Goal: Task Accomplishment & Management: Complete application form

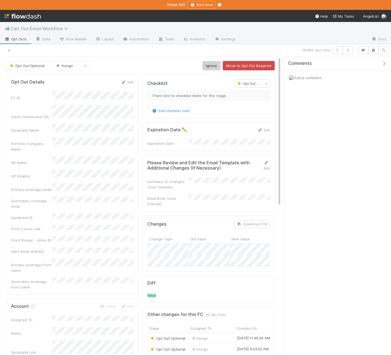
scroll to position [112, 123]
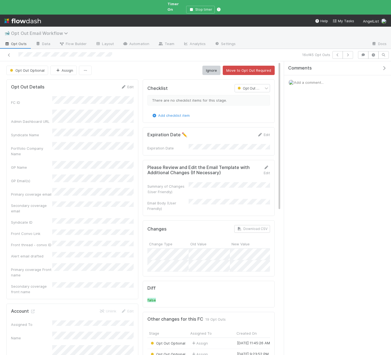
click at [29, 31] on span "Opt Out Email Workflow" at bounding box center [41, 33] width 60 height 5
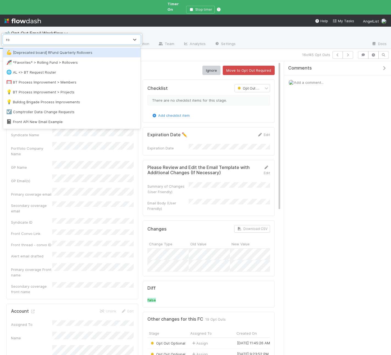
type input "rol"
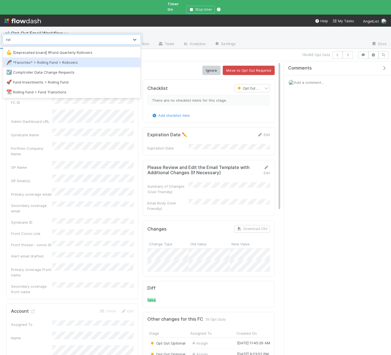
click at [72, 65] on div "🎢 *Favorites* > Rolling Fund > Rollovers" at bounding box center [71, 62] width 131 height 5
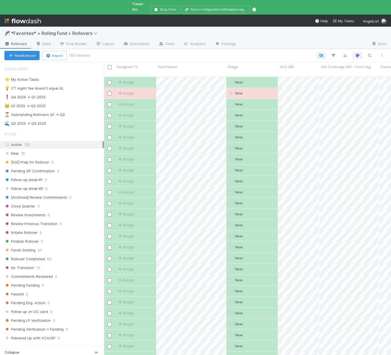
scroll to position [288, 287]
click at [62, 122] on div "🌊 Q2 2025 -> Q3 2025 46" at bounding box center [54, 123] width 100 height 7
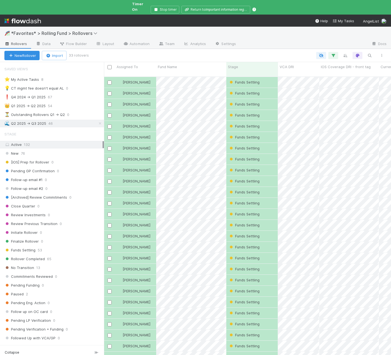
scroll to position [75, 0]
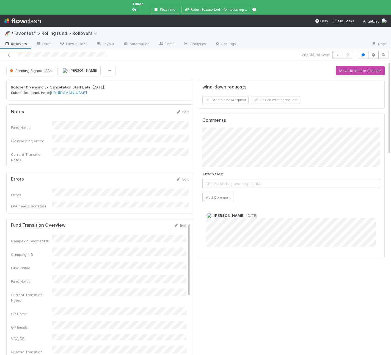
click at [170, 7] on button "Stop timer" at bounding box center [165, 10] width 29 height 8
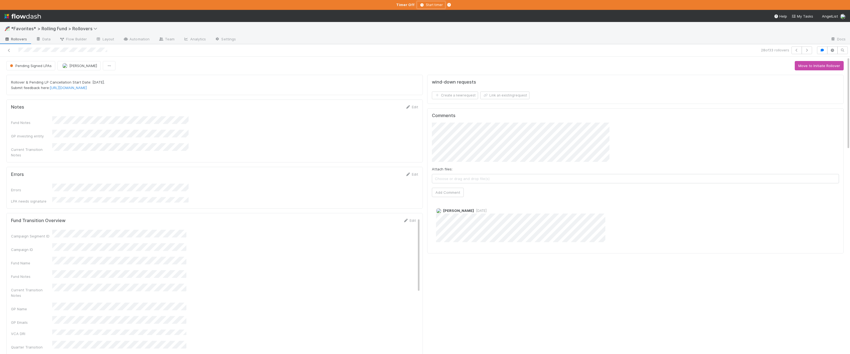
scroll to position [112, 407]
click at [21, 28] on span "*Favorites* > Rolling Fund > Rollovers" at bounding box center [55, 28] width 89 height 5
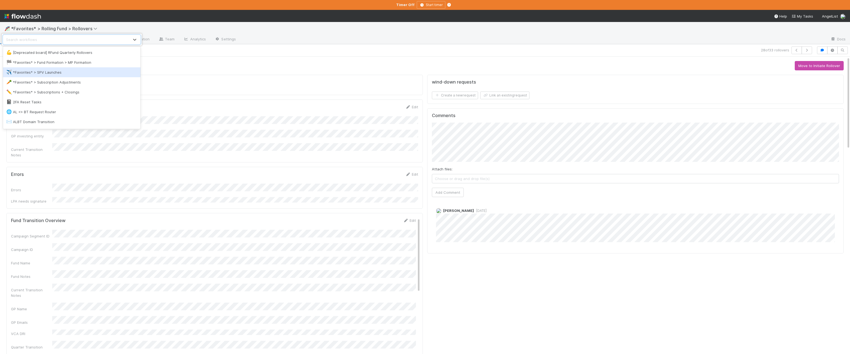
click at [22, 73] on div "✈️ *Favorites* > SPV Launches" at bounding box center [71, 72] width 131 height 5
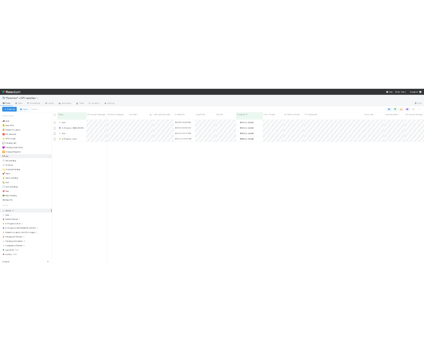
scroll to position [297, 746]
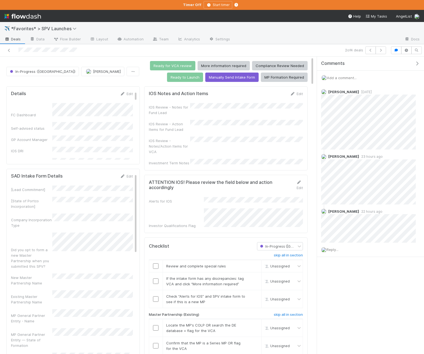
click at [391, 63] on icon "button" at bounding box center [416, 63] width 5 height 4
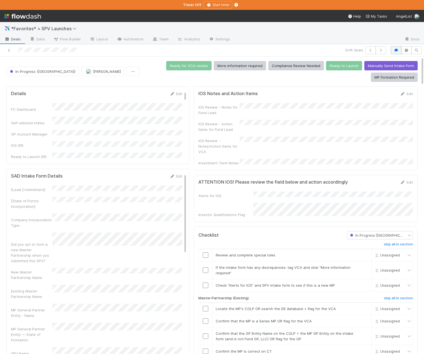
click at [391, 53] on button "button" at bounding box center [396, 50] width 10 height 8
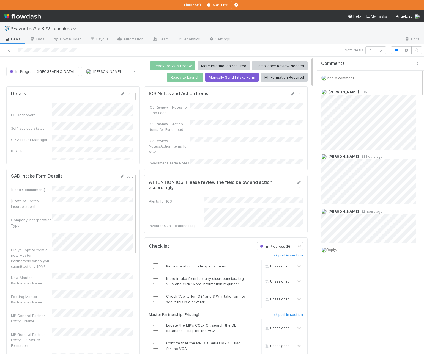
click at [391, 63] on icon "button" at bounding box center [416, 63] width 5 height 4
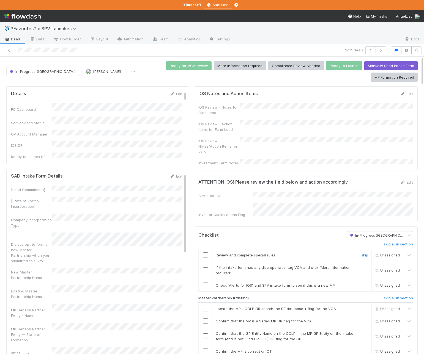
click at [362, 253] on link "skip" at bounding box center [364, 255] width 7 height 4
click at [204, 268] on input "checkbox" at bounding box center [205, 270] width 5 height 5
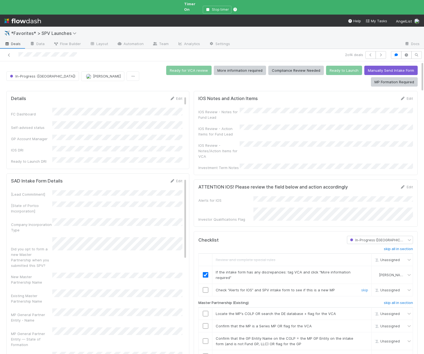
click at [205, 287] on input "checkbox" at bounding box center [205, 289] width 5 height 5
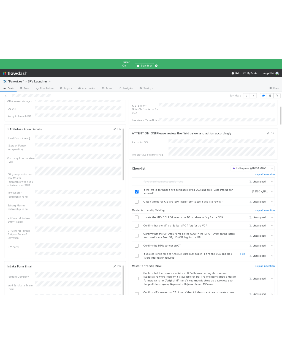
scroll to position [76, 0]
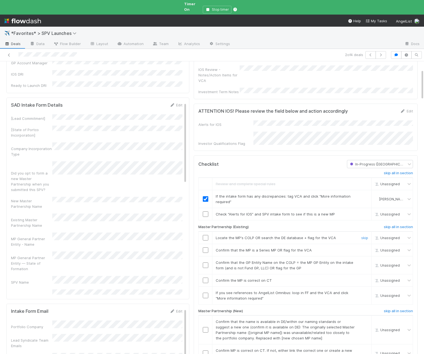
click at [205, 235] on input "checkbox" at bounding box center [205, 237] width 5 height 5
click at [205, 247] on input "checkbox" at bounding box center [205, 249] width 5 height 5
click at [206, 263] on input "checkbox" at bounding box center [205, 265] width 5 height 5
checkbox input "true"
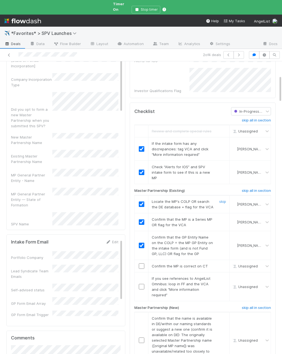
scroll to position [187, 0]
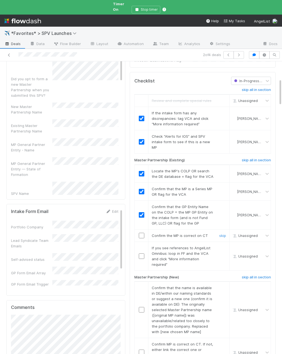
drag, startPoint x: 142, startPoint y: 212, endPoint x: 147, endPoint y: 214, distance: 5.0
click at [142, 233] on input "checkbox" at bounding box center [141, 235] width 5 height 5
click at [221, 246] on link "skip" at bounding box center [222, 248] width 7 height 4
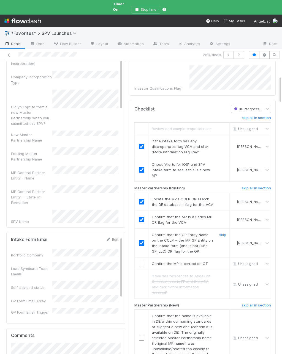
scroll to position [148, 0]
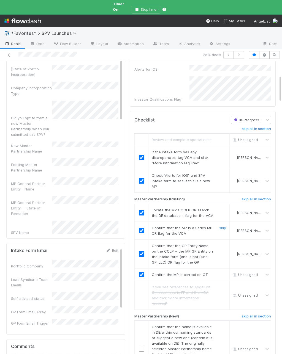
checkbox input "true"
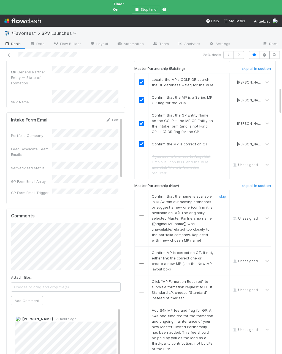
scroll to position [279, 0]
click at [254, 183] on h6 "skip all in section" at bounding box center [255, 185] width 29 height 4
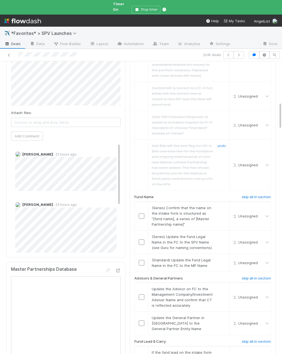
scroll to position [444, 0]
drag, startPoint x: 143, startPoint y: 186, endPoint x: 153, endPoint y: 183, distance: 11.0
click at [143, 213] on input "checkbox" at bounding box center [141, 215] width 5 height 5
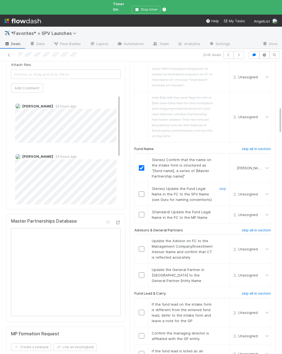
scroll to position [503, 0]
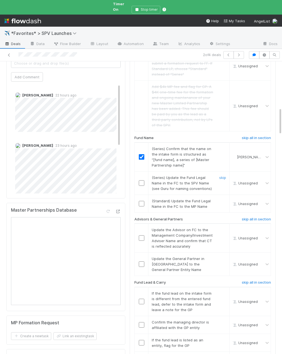
click at [142, 180] on input "checkbox" at bounding box center [141, 182] width 5 height 5
click at [224, 199] on link "skip" at bounding box center [222, 201] width 7 height 4
click at [140, 235] on input "checkbox" at bounding box center [141, 237] width 5 height 5
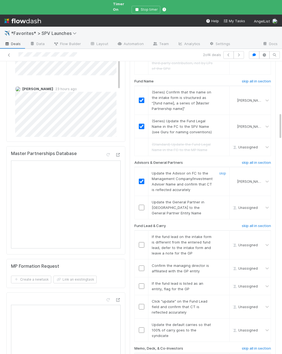
scroll to position [560, 0]
drag, startPoint x: 159, startPoint y: 188, endPoint x: 147, endPoint y: 179, distance: 15.3
click at [141, 205] on input "checkbox" at bounding box center [141, 207] width 5 height 5
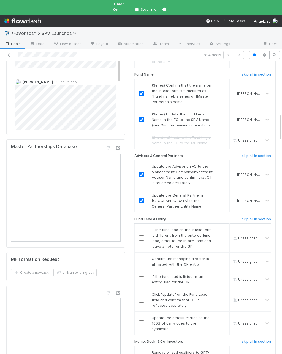
scroll to position [572, 0]
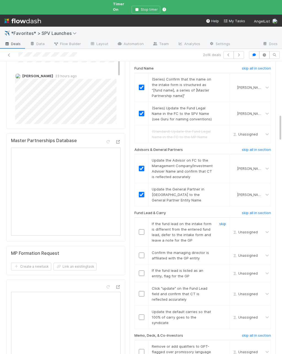
click at [221, 222] on link "skip" at bounding box center [222, 224] width 7 height 4
click at [156, 247] on td "Confirm the managing director is affiliated with the GP entity skip" at bounding box center [188, 256] width 81 height 18
drag, startPoint x: 143, startPoint y: 220, endPoint x: 154, endPoint y: 224, distance: 11.3
click at [143, 253] on input "checkbox" at bounding box center [141, 255] width 5 height 5
click at [222, 268] on link "skip" at bounding box center [222, 270] width 7 height 4
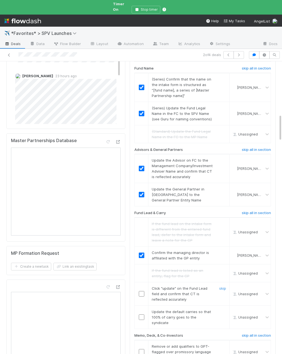
click at [141, 291] on input "checkbox" at bounding box center [141, 293] width 5 height 5
checkbox input "true"
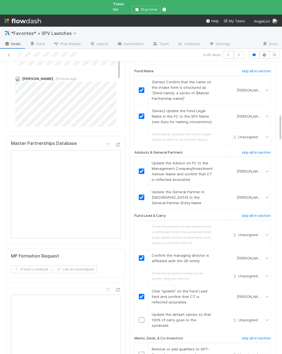
scroll to position [569, 0]
drag, startPoint x: 149, startPoint y: 291, endPoint x: 147, endPoint y: 287, distance: 4.0
click at [149, 309] on td "Update the default carries so that 100% of carry goes to the syndicate skip" at bounding box center [188, 320] width 81 height 23
click at [144, 318] on div at bounding box center [140, 320] width 13 height 5
click at [141, 318] on input "checkbox" at bounding box center [141, 320] width 5 height 5
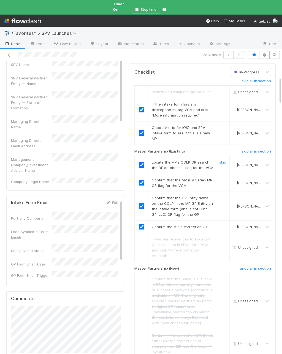
scroll to position [0, 0]
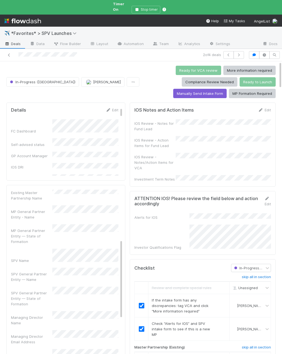
click at [171, 177] on div "Investment Term Notes" at bounding box center [154, 179] width 41 height 5
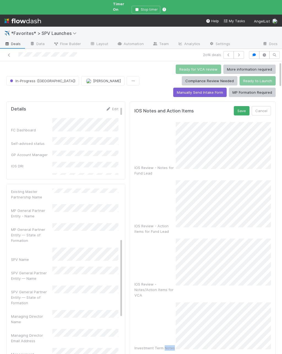
scroll to position [1, 0]
drag, startPoint x: 241, startPoint y: 94, endPoint x: 267, endPoint y: 100, distance: 26.1
click at [241, 106] on button "Save" at bounding box center [241, 110] width 16 height 9
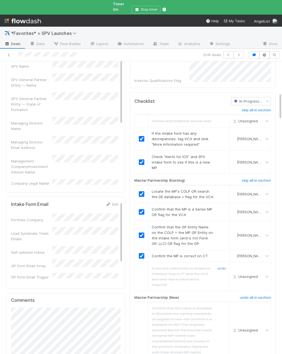
scroll to position [0, 0]
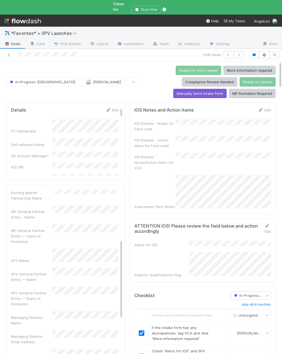
click at [225, 103] on div "IOS Notes and Action Items Edit IOS Review - Notes for Fund Lead IOS Review - A…" at bounding box center [203, 159] width 146 height 112
click at [215, 119] on div "IOS Review - Notes for Fund Lead" at bounding box center [202, 125] width 136 height 12
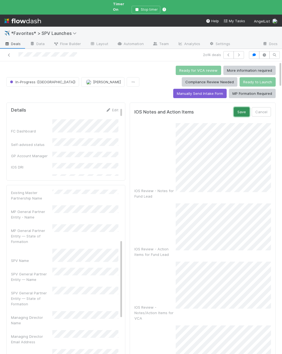
click at [242, 107] on button "Save" at bounding box center [241, 111] width 16 height 9
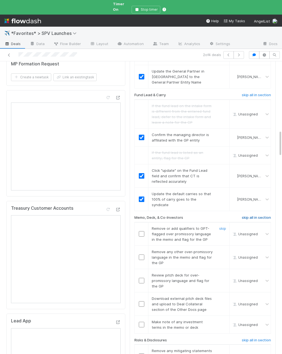
scroll to position [760, 0]
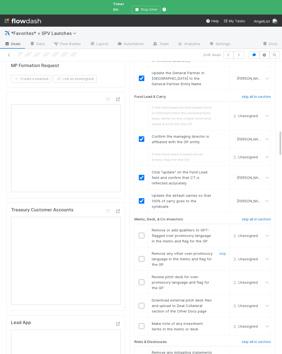
click at [142, 247] on td at bounding box center [141, 258] width 14 height 23
click at [141, 233] on input "checkbox" at bounding box center [141, 235] width 5 height 5
click at [142, 256] on input "checkbox" at bounding box center [141, 258] width 5 height 5
drag, startPoint x: 223, startPoint y: 231, endPoint x: 224, endPoint y: 254, distance: 22.9
click at [223, 275] on link "skip" at bounding box center [222, 277] width 7 height 4
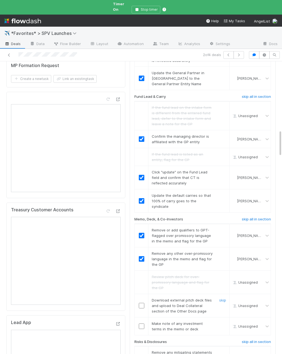
drag, startPoint x: 223, startPoint y: 252, endPoint x: 205, endPoint y: 265, distance: 22.1
click at [222, 298] on link "skip" at bounding box center [222, 300] width 7 height 4
click at [143, 324] on input "checkbox" at bounding box center [141, 326] width 5 height 5
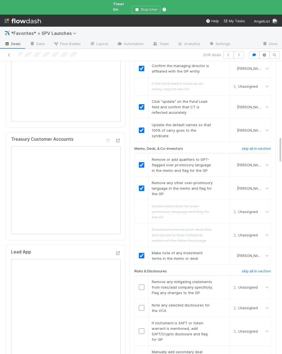
scroll to position [833, 0]
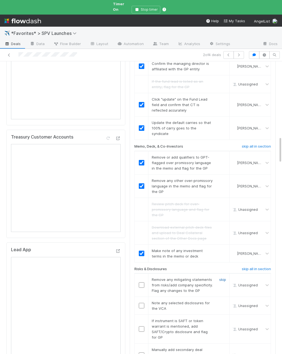
click at [224, 277] on link "skip" at bounding box center [222, 279] width 7 height 4
click at [220, 301] on link "skip" at bounding box center [222, 303] width 7 height 4
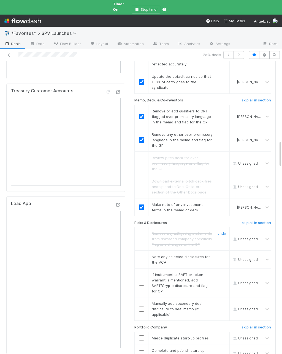
scroll to position [880, 0]
click at [224, 272] on link "skip" at bounding box center [222, 274] width 7 height 4
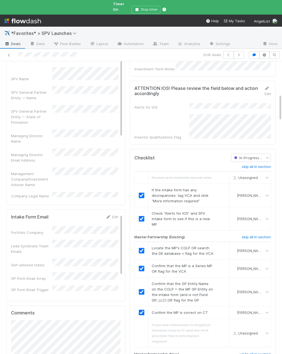
scroll to position [0, 0]
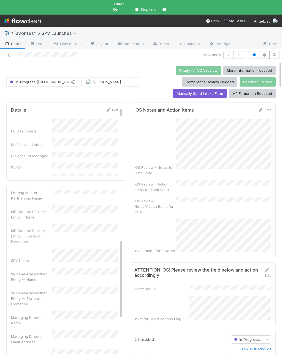
click at [170, 133] on div "IOS Review - Notes for Fund Lead" at bounding box center [202, 147] width 136 height 56
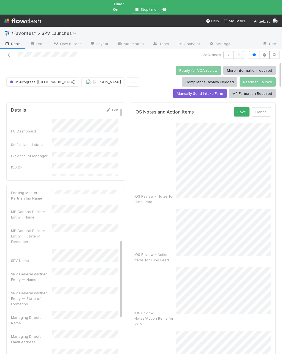
scroll to position [0, 0]
click at [240, 107] on button "Save" at bounding box center [241, 111] width 16 height 9
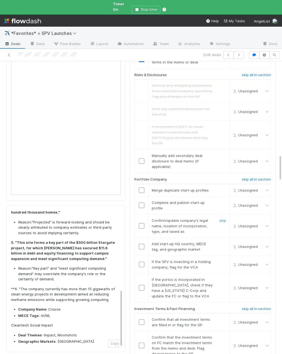
scroll to position [1025, 0]
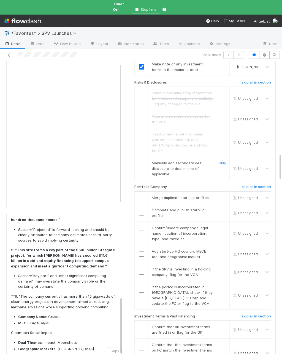
click at [142, 166] on input "checkbox" at bounding box center [141, 168] width 5 height 5
drag, startPoint x: 222, startPoint y: 150, endPoint x: 224, endPoint y: 166, distance: 15.2
click at [222, 196] on link "skip" at bounding box center [222, 198] width 7 height 4
click at [221, 208] on link "skip" at bounding box center [222, 210] width 7 height 4
drag, startPoint x: 161, startPoint y: 200, endPoint x: 155, endPoint y: 196, distance: 6.6
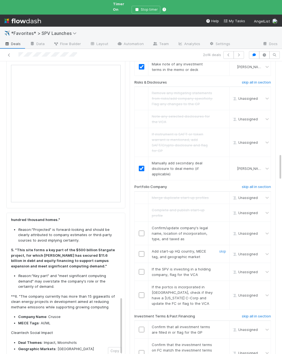
click at [161, 245] on td "Add start-up HQ country, MECE tag, and geographic market skip" at bounding box center [188, 254] width 81 height 18
click at [142, 231] on input "checkbox" at bounding box center [141, 233] width 5 height 5
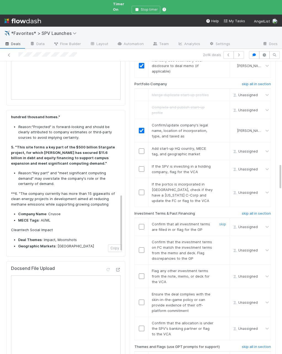
scroll to position [1133, 0]
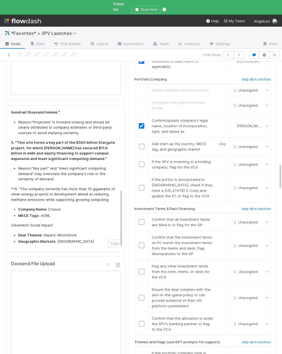
drag, startPoint x: 141, startPoint y: 100, endPoint x: 145, endPoint y: 101, distance: 4.7
click at [141, 144] on input "checkbox" at bounding box center [141, 146] width 5 height 5
click at [224, 159] on link "skip" at bounding box center [222, 161] width 7 height 4
click at [221, 177] on link "skip" at bounding box center [222, 179] width 7 height 4
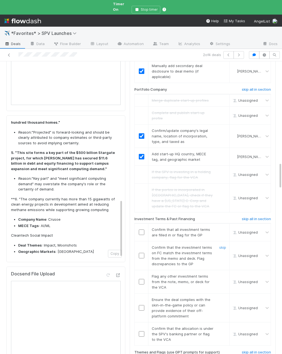
scroll to position [0, 1]
click at [140, 230] on input "checkbox" at bounding box center [139, 232] width 5 height 5
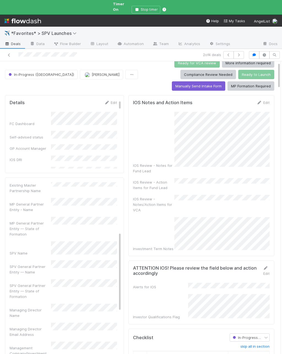
scroll to position [0, 0]
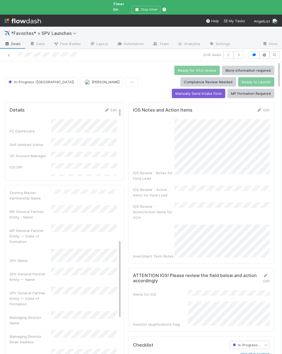
click at [200, 174] on div "IOS Review - Notes for Fund Lead IOS Review - Action Items for Fund Lead IOS Re…" at bounding box center [201, 189] width 136 height 140
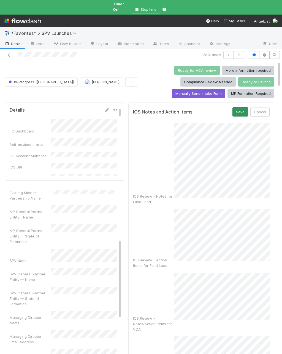
drag, startPoint x: 244, startPoint y: 91, endPoint x: 244, endPoint y: 93, distance: 2.8
click at [244, 103] on div "IOS Notes and Action Items Save Cancel IOS Review - Notes for Fund Lead IOS Rev…" at bounding box center [201, 249] width 146 height 293
click at [244, 107] on button "Save" at bounding box center [240, 111] width 16 height 9
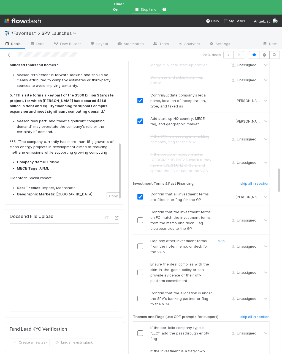
scroll to position [0, 2]
click at [168, 235] on td "Flag any other investment terms from the note, memo, or deck for the VCA skip" at bounding box center [187, 246] width 81 height 23
click at [140, 218] on input "checkbox" at bounding box center [139, 220] width 5 height 5
drag, startPoint x: 221, startPoint y: 188, endPoint x: 253, endPoint y: 185, distance: 32.6
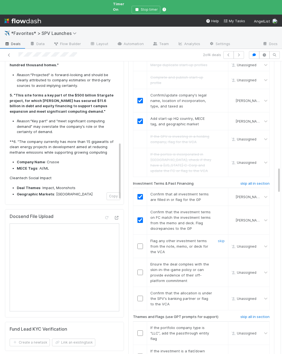
click at [221, 239] on link "skip" at bounding box center [221, 241] width 7 height 4
click at [141, 270] on input "checkbox" at bounding box center [139, 272] width 5 height 5
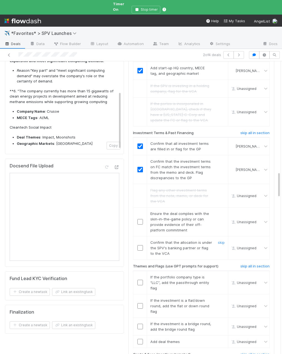
scroll to position [1239, 0]
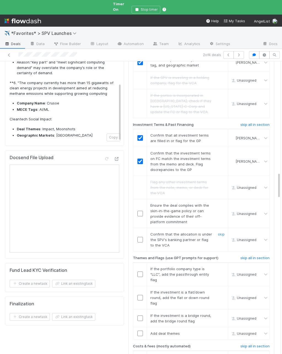
click at [148, 228] on td "Confirm that the allocation is under the SPV's banking partner or flag to the V…" at bounding box center [187, 239] width 81 height 23
click at [139, 237] on input "checkbox" at bounding box center [139, 239] width 5 height 5
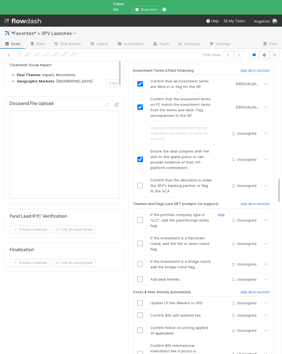
checkbox input "true"
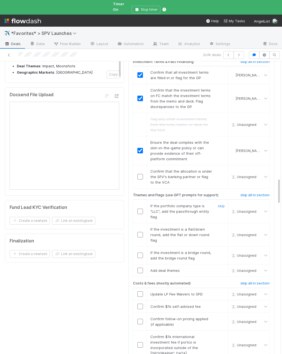
drag, startPoint x: 223, startPoint y: 154, endPoint x: 218, endPoint y: 167, distance: 13.5
click at [223, 204] on link "skip" at bounding box center [221, 206] width 7 height 4
click at [221, 227] on link "skip" at bounding box center [221, 229] width 7 height 4
click at [222, 251] on link "skip" at bounding box center [221, 253] width 7 height 4
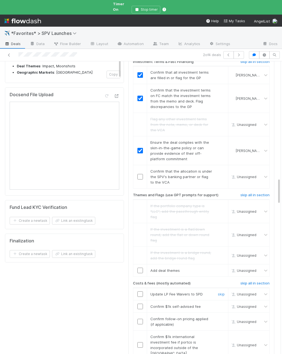
scroll to position [0, 2]
click at [141, 268] on input "checkbox" at bounding box center [139, 270] width 5 height 5
checkbox input "true"
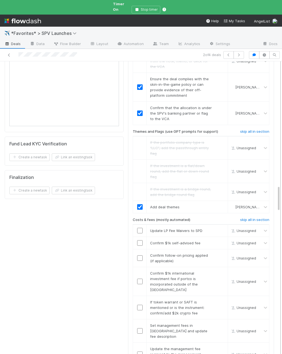
scroll to position [187, 0]
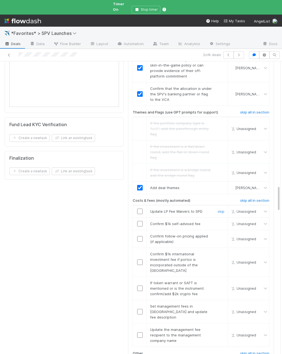
click at [141, 209] on input "checkbox" at bounding box center [139, 211] width 5 height 5
click at [142, 221] on input "checkbox" at bounding box center [139, 223] width 5 height 5
click at [220, 234] on link "skip" at bounding box center [220, 236] width 7 height 4
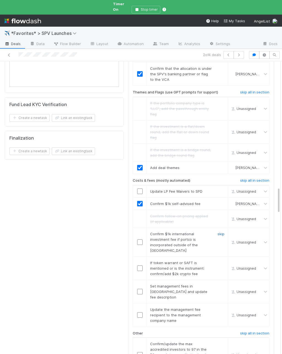
click at [220, 232] on link "skip" at bounding box center [220, 234] width 7 height 4
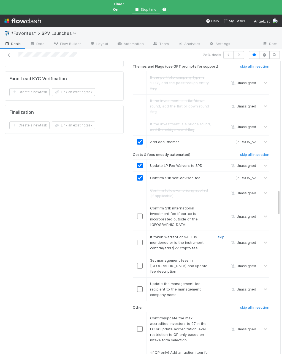
click at [219, 235] on link "skip" at bounding box center [220, 237] width 7 height 4
checkbox input "true"
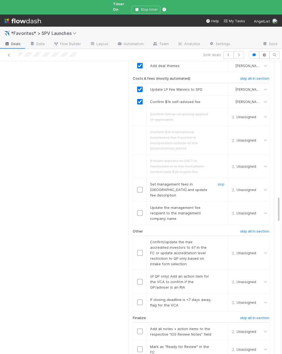
click at [137, 187] on input "checkbox" at bounding box center [139, 189] width 5 height 5
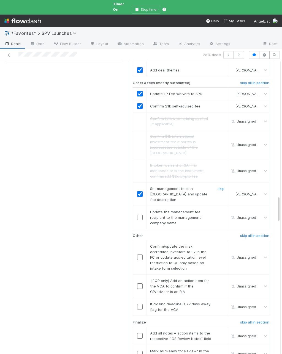
scroll to position [1500, 0]
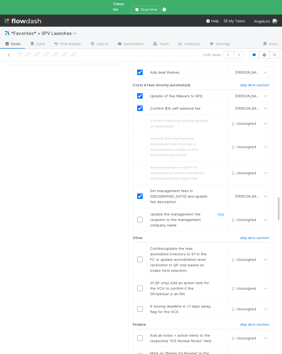
click at [139, 217] on input "checkbox" at bounding box center [139, 219] width 5 height 5
click at [156, 246] on span "Confirm/update the max accredited investors to 97 in the FC or update accredita…" at bounding box center [178, 259] width 56 height 26
click at [141, 257] on input "checkbox" at bounding box center [139, 259] width 5 height 5
click at [222, 281] on link "skip" at bounding box center [220, 283] width 7 height 4
click at [141, 306] on input "checkbox" at bounding box center [139, 308] width 5 height 5
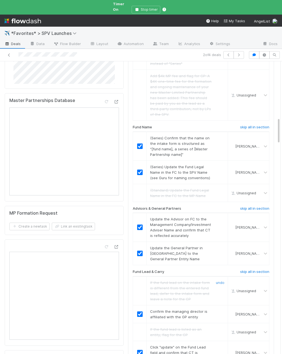
scroll to position [238, 0]
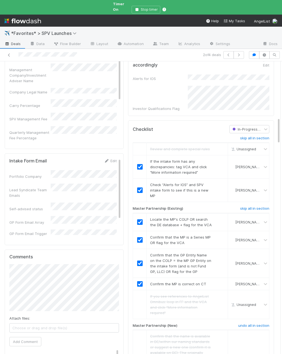
checkbox input "true"
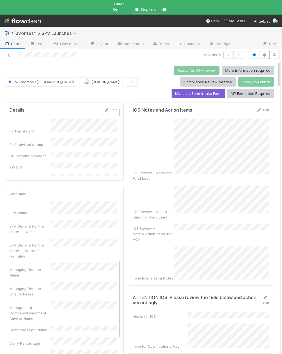
click at [174, 226] on div "IOS Review - Notes/Action Items for VCA" at bounding box center [153, 234] width 41 height 16
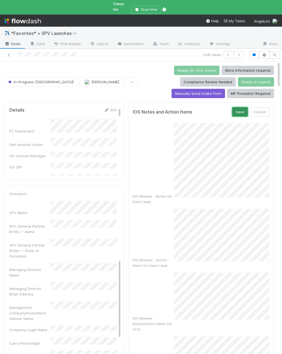
click at [242, 107] on button "Save" at bounding box center [240, 111] width 16 height 9
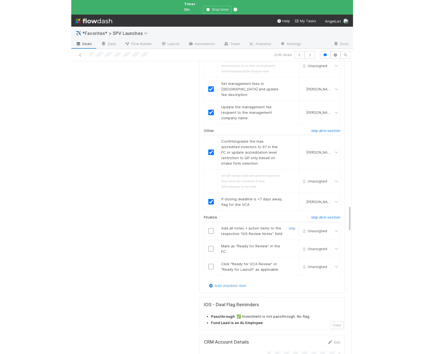
scroll to position [1607, 0]
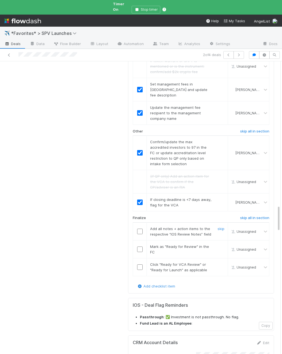
click at [139, 229] on input "checkbox" at bounding box center [139, 231] width 5 height 5
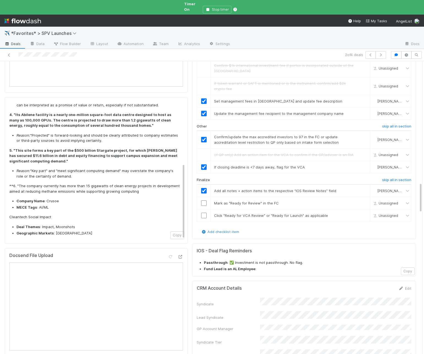
scroll to position [1115, 0]
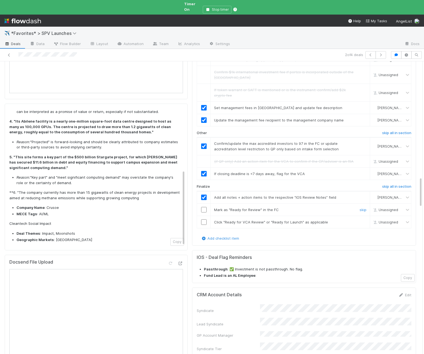
click at [203, 207] on input "checkbox" at bounding box center [203, 209] width 5 height 5
click at [204, 219] on input "checkbox" at bounding box center [203, 221] width 5 height 5
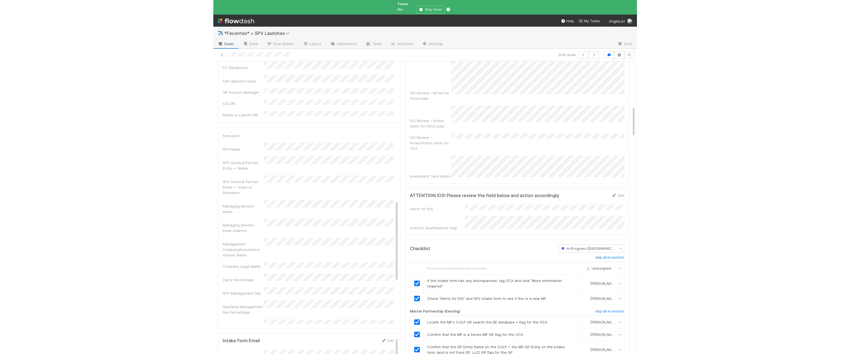
scroll to position [0, 0]
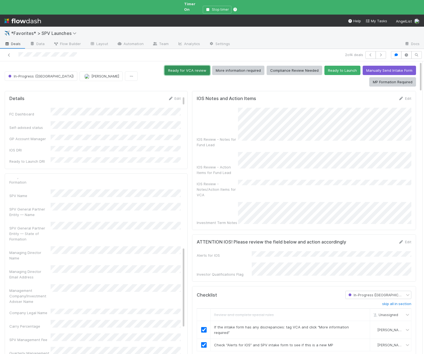
click at [164, 67] on button "Ready for VCA review" at bounding box center [186, 70] width 45 height 9
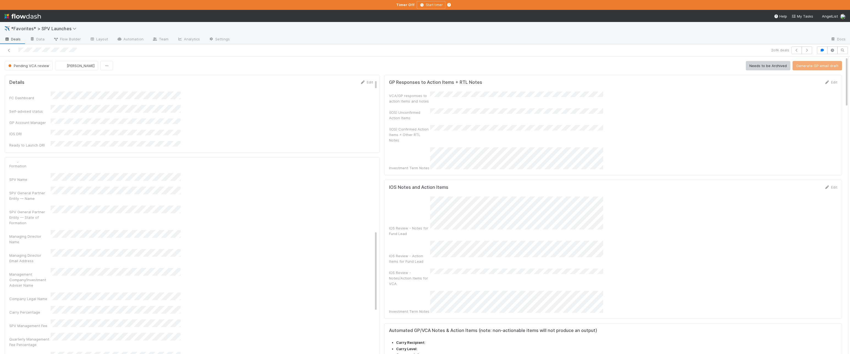
scroll to position [163, 0]
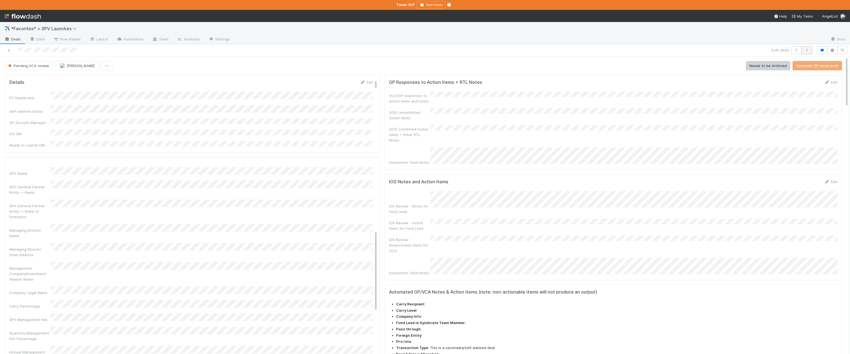
click at [391, 52] on icon "button" at bounding box center [806, 50] width 5 height 3
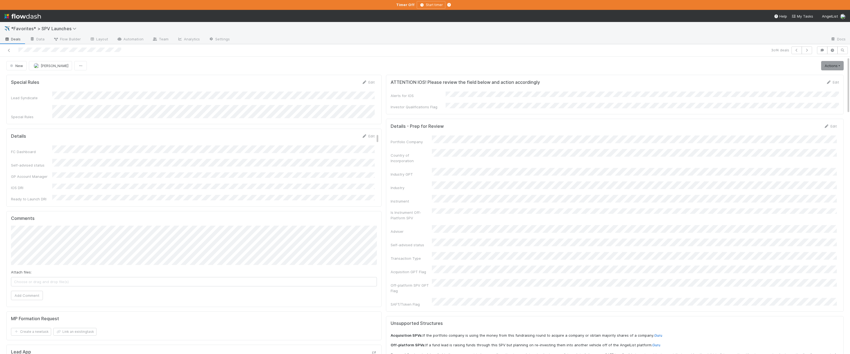
click at [15, 38] on span "Deals" at bounding box center [12, 38] width 16 height 5
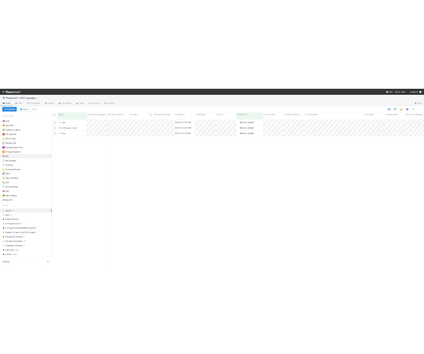
scroll to position [297, 746]
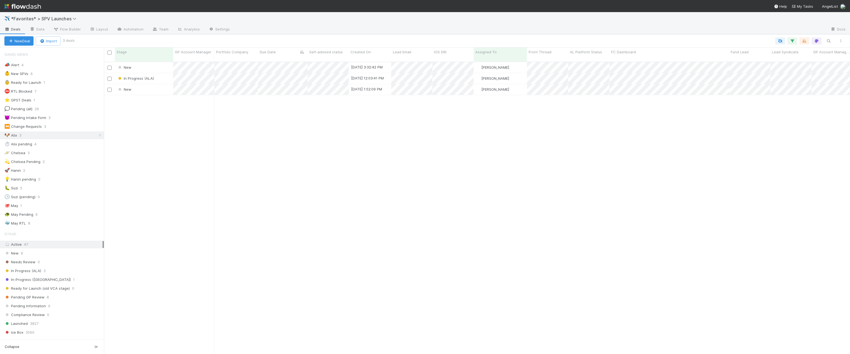
click at [135, 156] on div "New [DATE] 3:32:42 PM [PERSON_NAME] 0 0 0 0 0 0 0 0 1 0 0 1 0 In Progress (ALA)…" at bounding box center [477, 210] width 746 height 297
click at [152, 64] on div "New" at bounding box center [144, 67] width 58 height 11
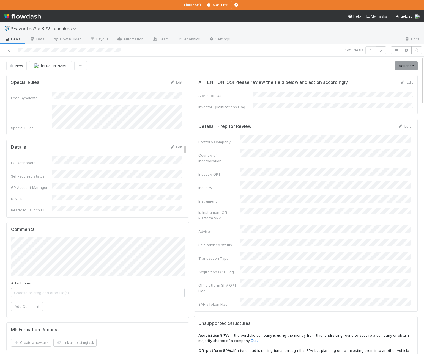
click at [194, 158] on div "Details - Prep for Review Edit Portfolio Company Country of Incorporation Indus…" at bounding box center [306, 215] width 224 height 193
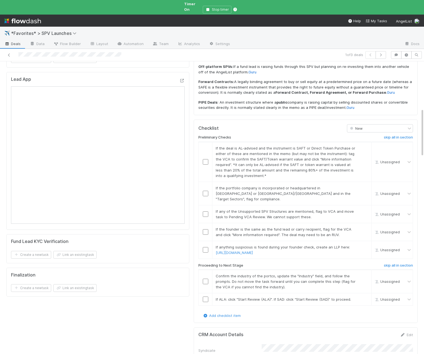
scroll to position [288, 0]
click at [366, 147] on link "skip" at bounding box center [364, 149] width 7 height 4
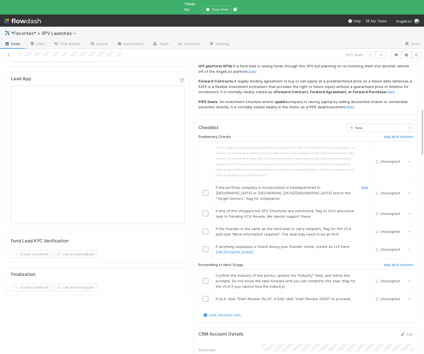
click at [363, 185] on link "skip" at bounding box center [364, 187] width 7 height 4
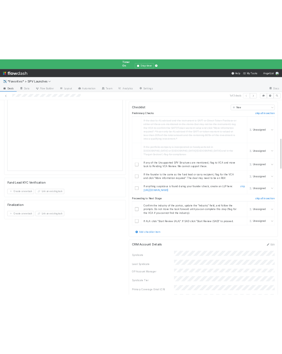
scroll to position [348, 0]
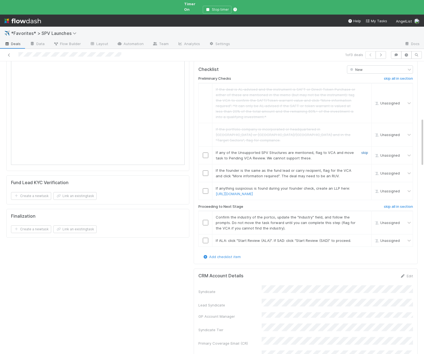
drag, startPoint x: 364, startPoint y: 120, endPoint x: 419, endPoint y: 112, distance: 55.9
click at [364, 150] on link "skip" at bounding box center [364, 152] width 7 height 4
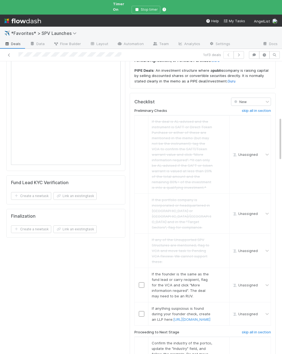
scroll to position [377, 0]
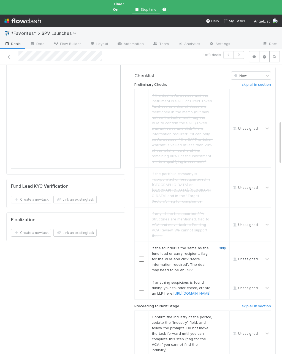
drag, startPoint x: 223, startPoint y: 204, endPoint x: 229, endPoint y: 227, distance: 24.0
click at [223, 246] on link "skip" at bounding box center [222, 248] width 7 height 4
click at [223, 280] on link "skip" at bounding box center [222, 282] width 7 height 4
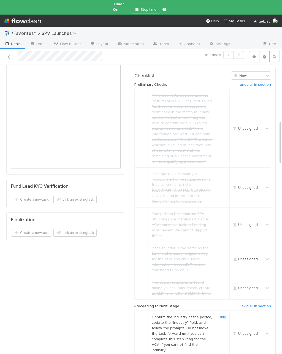
click at [140, 331] on input "checkbox" at bounding box center [141, 333] width 5 height 5
drag, startPoint x: 141, startPoint y: 328, endPoint x: 151, endPoint y: 313, distance: 18.3
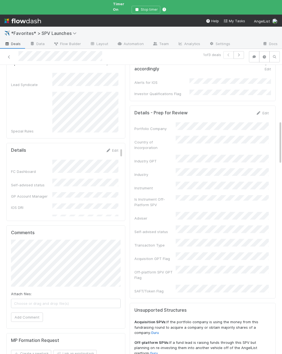
scroll to position [0, 0]
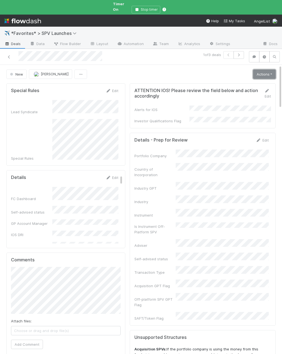
click at [262, 70] on link "Actions" at bounding box center [264, 74] width 23 height 9
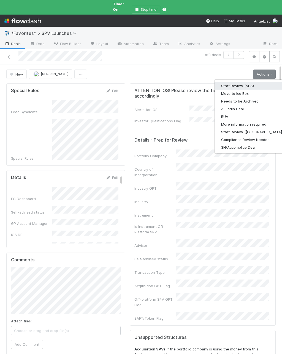
click at [255, 82] on button "Start Review (ALA)" at bounding box center [251, 86] width 75 height 8
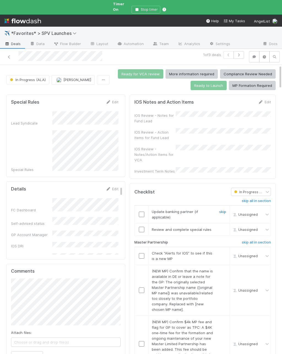
click at [223, 210] on link "skip" at bounding box center [222, 212] width 7 height 4
click at [142, 227] on input "checkbox" at bounding box center [141, 229] width 5 height 5
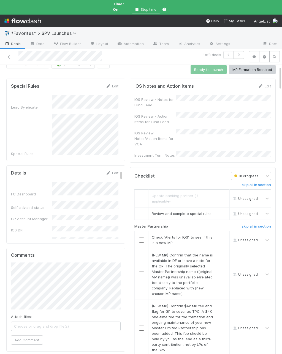
scroll to position [21, 0]
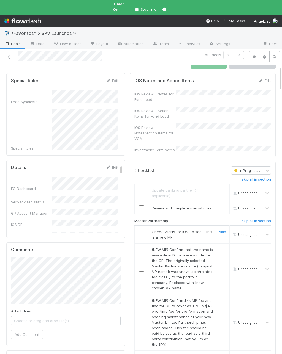
click at [142, 232] on input "checkbox" at bounding box center [141, 234] width 5 height 5
drag, startPoint x: 221, startPoint y: 239, endPoint x: 218, endPoint y: 257, distance: 17.9
click at [221, 247] on link "skip" at bounding box center [222, 249] width 7 height 4
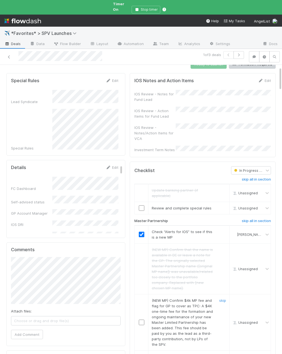
drag, startPoint x: 224, startPoint y: 289, endPoint x: 218, endPoint y: 251, distance: 38.6
click at [224, 298] on link "skip" at bounding box center [222, 300] width 7 height 4
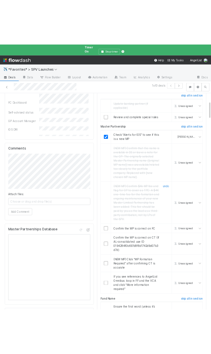
scroll to position [133, 0]
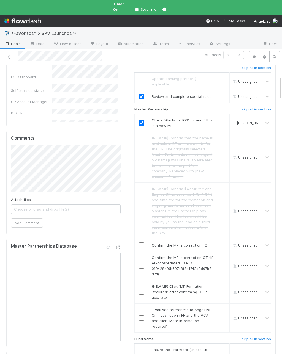
checkbox input "true"
click at [142, 243] on input "checkbox" at bounding box center [141, 245] width 5 height 5
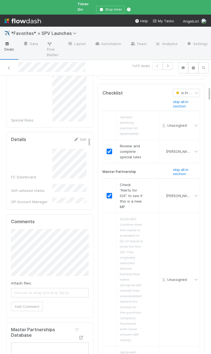
scroll to position [194, 0]
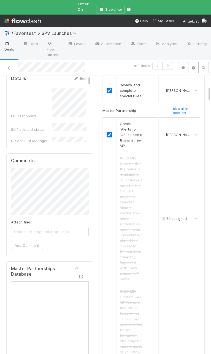
checkbox input "true"
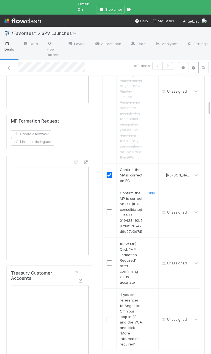
scroll to position [462, 0]
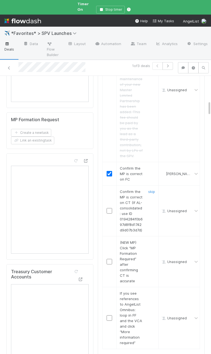
drag, startPoint x: 111, startPoint y: 185, endPoint x: 122, endPoint y: 180, distance: 11.3
click at [111, 208] on input "checkbox" at bounding box center [108, 210] width 5 height 5
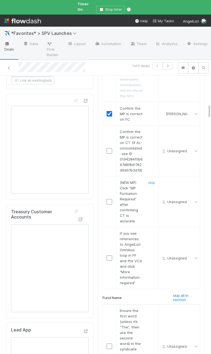
scroll to position [526, 0]
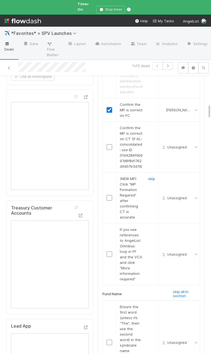
click at [151, 177] on link "skip" at bounding box center [151, 179] width 7 height 4
click at [151, 227] on link "skip" at bounding box center [151, 229] width 7 height 4
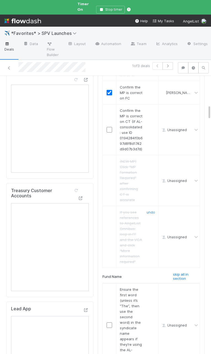
scroll to position [543, 0]
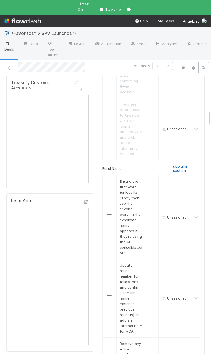
click at [180, 164] on h6 "skip all in section" at bounding box center [186, 168] width 27 height 9
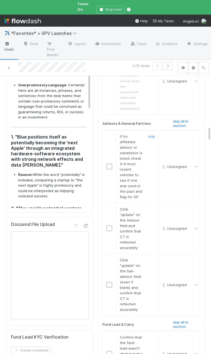
scroll to position [942, 0]
checkbox input "true"
click at [149, 134] on link "skip" at bounding box center [151, 136] width 7 height 4
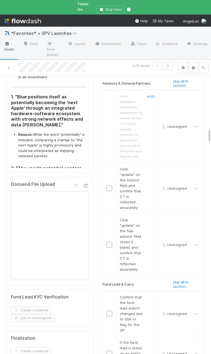
scroll to position [989, 0]
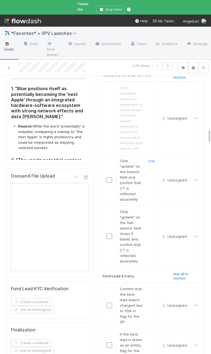
click at [108, 177] on input "checkbox" at bounding box center [108, 179] width 5 height 5
click at [109, 234] on input "checkbox" at bounding box center [108, 236] width 5 height 5
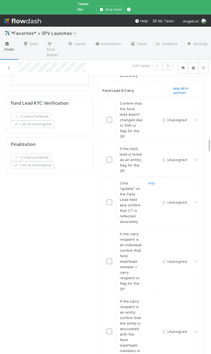
scroll to position [1175, 0]
click at [108, 117] on input "checkbox" at bounding box center [108, 119] width 5 height 5
click at [149, 146] on link "skip" at bounding box center [151, 148] width 7 height 4
drag, startPoint x: 115, startPoint y: 195, endPoint x: 114, endPoint y: 188, distance: 7.0
click at [115, 195] on div "Click "update" on the Fund Lead field and confirm that CT is reflected accurate…" at bounding box center [128, 202] width 27 height 44
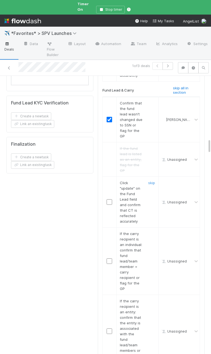
click at [109, 199] on input "checkbox" at bounding box center [108, 201] width 5 height 5
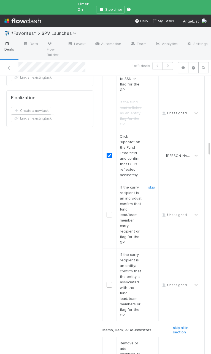
scroll to position [1223, 0]
click at [153, 184] on link "skip" at bounding box center [151, 186] width 7 height 4
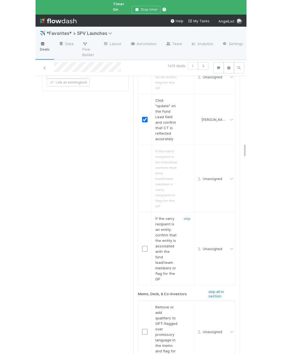
scroll to position [1297, 0]
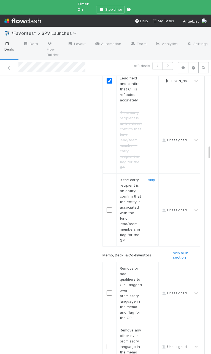
click at [111, 207] on input "checkbox" at bounding box center [108, 209] width 5 height 5
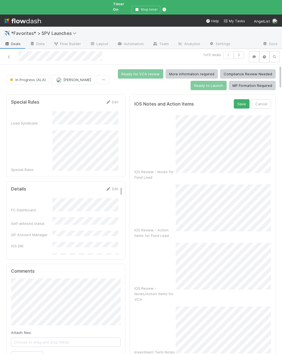
scroll to position [0, 2]
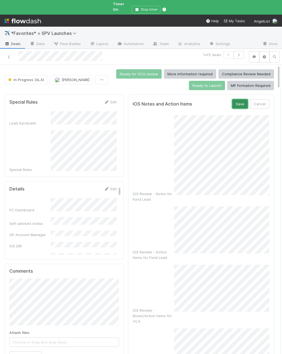
click at [234, 99] on button "Save" at bounding box center [240, 103] width 16 height 9
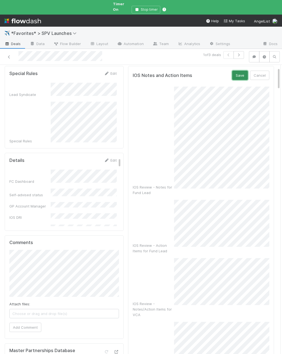
click at [240, 71] on button "Save" at bounding box center [240, 75] width 16 height 9
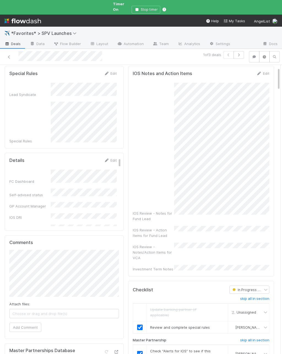
click at [173, 244] on div "IOS Review - Notes/Action Items for VCA" at bounding box center [153, 252] width 41 height 16
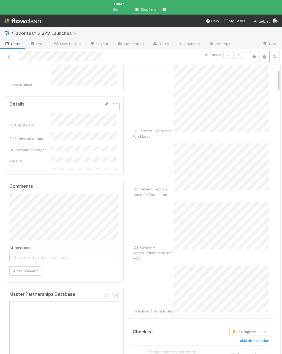
scroll to position [0, 0]
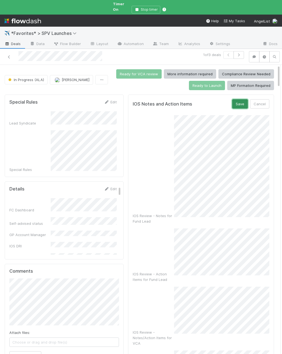
click at [246, 99] on button "Save" at bounding box center [240, 103] width 16 height 9
click at [241, 99] on button "Save" at bounding box center [240, 103] width 16 height 9
click at [236, 99] on button "Save" at bounding box center [240, 103] width 16 height 9
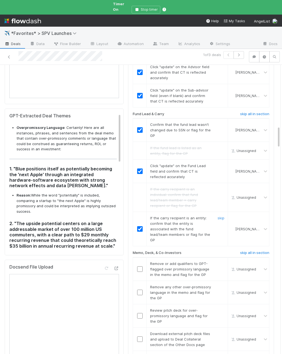
scroll to position [782, 0]
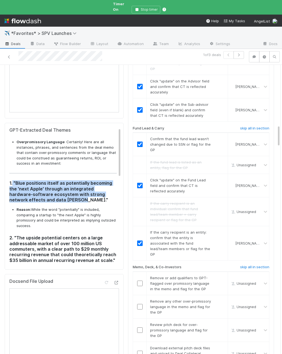
drag, startPoint x: 53, startPoint y: 195, endPoint x: 13, endPoint y: 175, distance: 45.0
click at [13, 180] on h3 "1. "Blue positions itself as potentially becoming the 'next Apple' through an i…" at bounding box center [62, 191] width 107 height 22
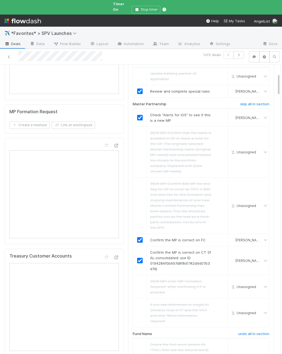
scroll to position [0, 0]
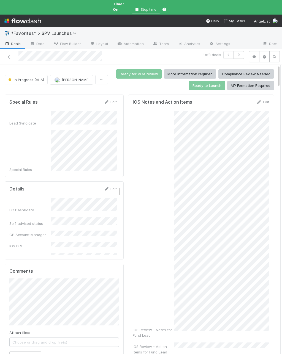
click at [155, 142] on div "IOS Review - Notes for Fund Lead" at bounding box center [201, 224] width 136 height 227
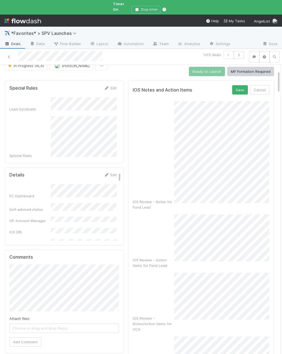
scroll to position [8, 0]
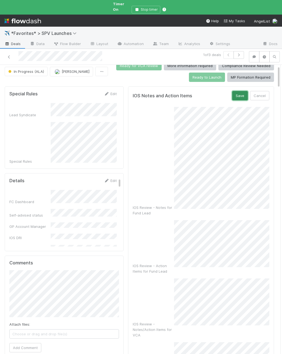
click at [239, 94] on button "Save" at bounding box center [240, 95] width 16 height 9
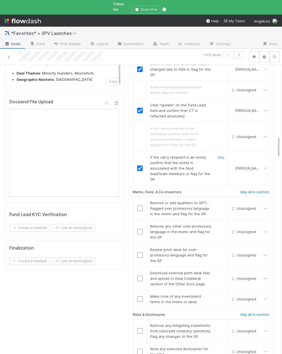
scroll to position [972, 0]
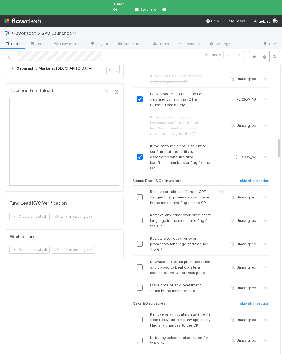
click at [140, 194] on input "checkbox" at bounding box center [139, 196] width 5 height 5
click at [141, 218] on input "checkbox" at bounding box center [139, 220] width 5 height 5
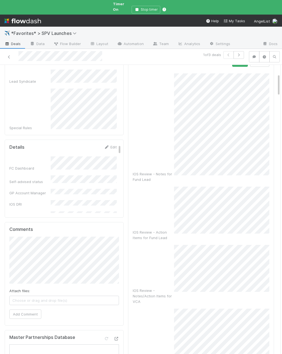
scroll to position [0, 0]
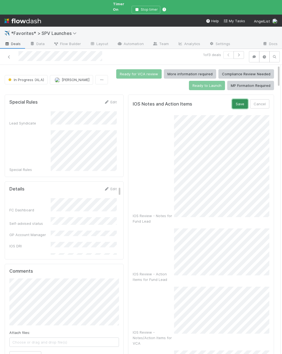
click at [238, 99] on button "Save" at bounding box center [240, 103] width 16 height 9
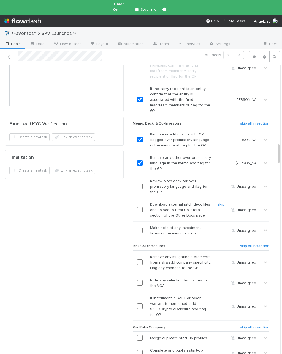
scroll to position [1054, 0]
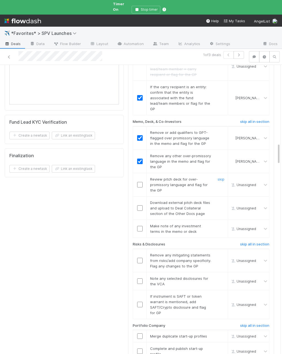
click at [136, 182] on div at bounding box center [139, 184] width 13 height 5
click at [139, 182] on input "checkbox" at bounding box center [139, 184] width 5 height 5
drag, startPoint x: 223, startPoint y: 170, endPoint x: 214, endPoint y: 175, distance: 10.8
click at [223, 200] on link "skip" at bounding box center [220, 202] width 7 height 4
click at [137, 226] on input "checkbox" at bounding box center [139, 228] width 5 height 5
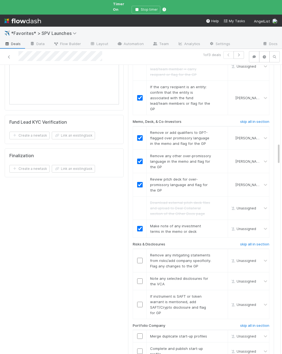
checkbox input "true"
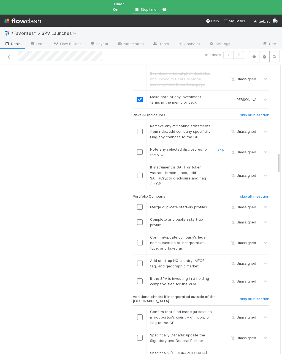
scroll to position [1184, 0]
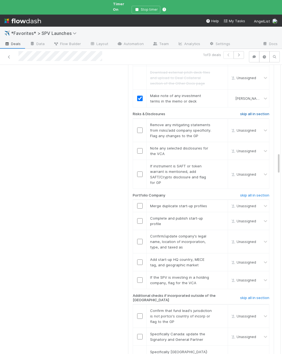
click at [258, 112] on h6 "skip all in section" at bounding box center [254, 114] width 29 height 4
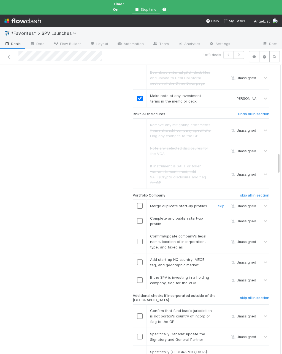
drag, startPoint x: 220, startPoint y: 174, endPoint x: 169, endPoint y: 181, distance: 51.4
click at [220, 204] on link "skip" at bounding box center [220, 206] width 7 height 4
drag, startPoint x: 138, startPoint y: 187, endPoint x: 167, endPoint y: 187, distance: 29.2
click at [138, 218] on input "checkbox" at bounding box center [139, 220] width 5 height 5
click at [139, 239] on input "checkbox" at bounding box center [139, 241] width 5 height 5
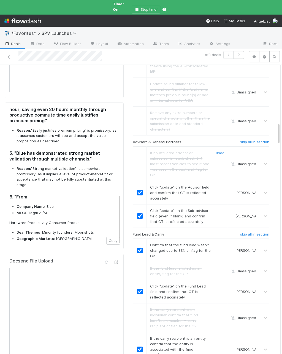
scroll to position [803, 0]
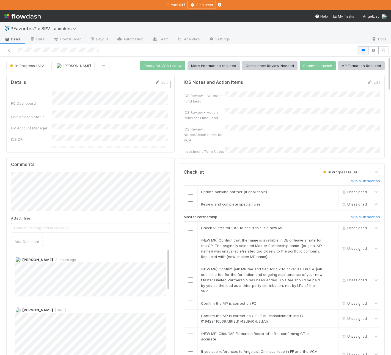
click at [363, 52] on icon "button" at bounding box center [363, 50] width 5 height 3
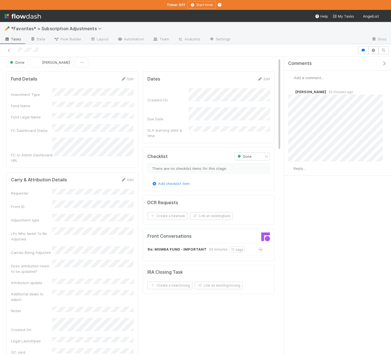
scroll to position [4, 0]
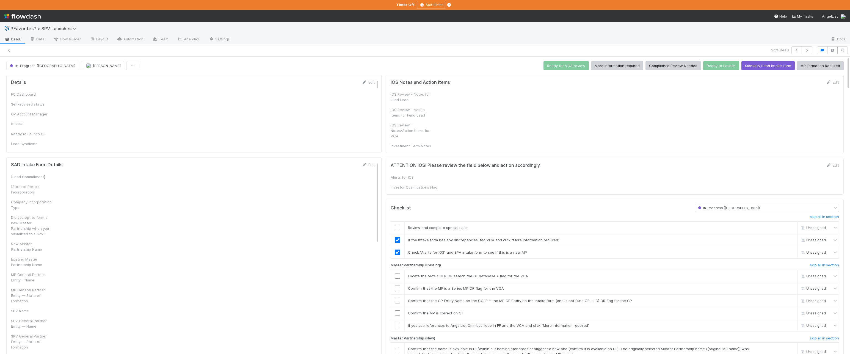
checkbox input "true"
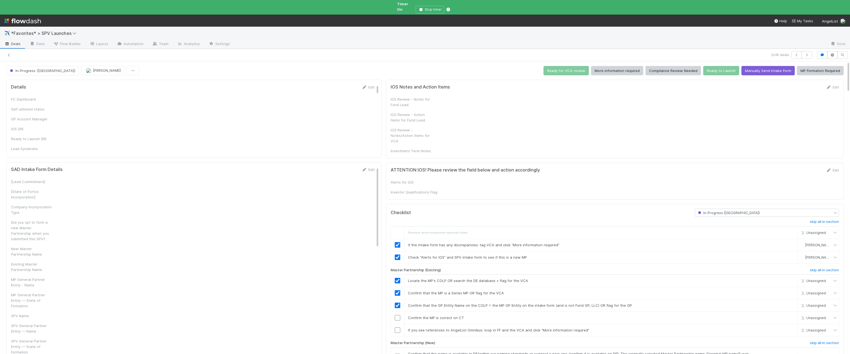
checkbox input "true"
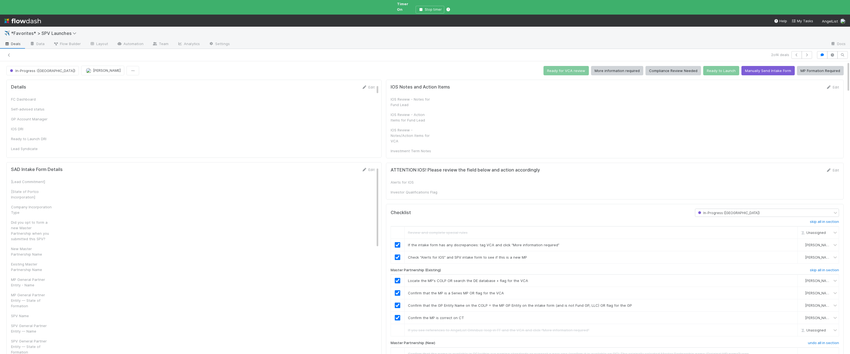
checkbox input "true"
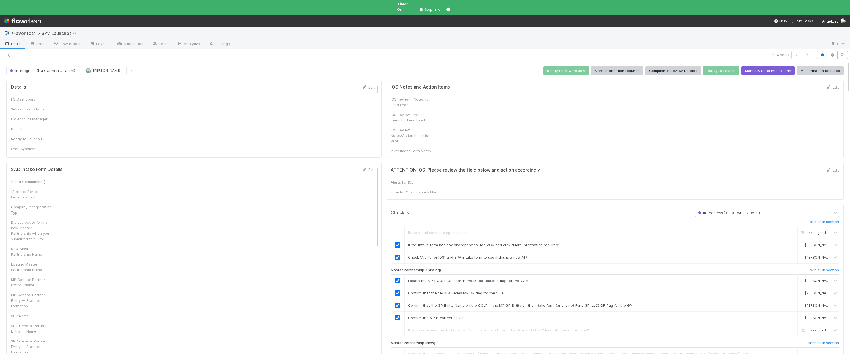
checkbox input "true"
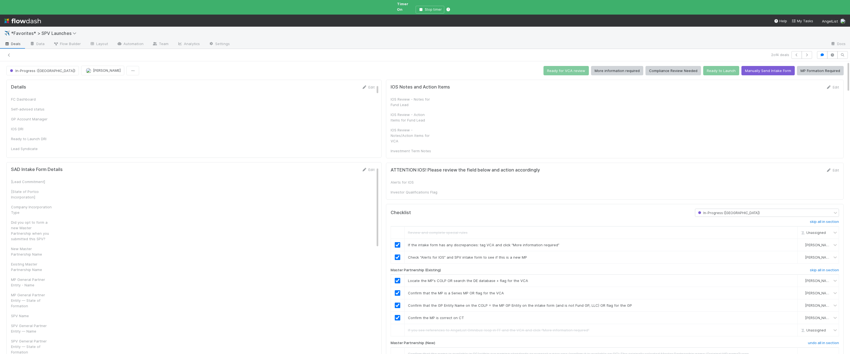
checkbox input "true"
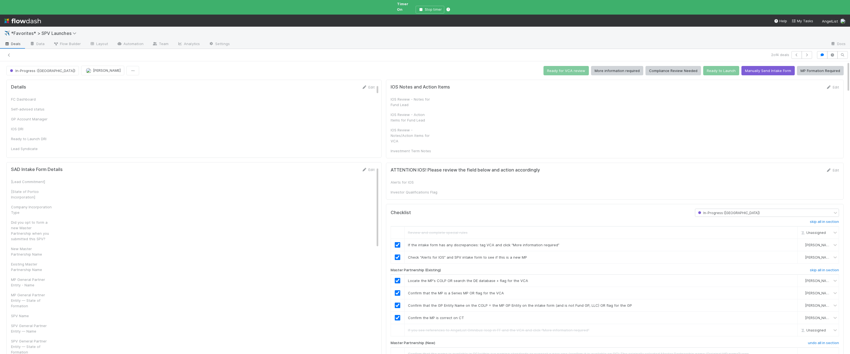
checkbox input "true"
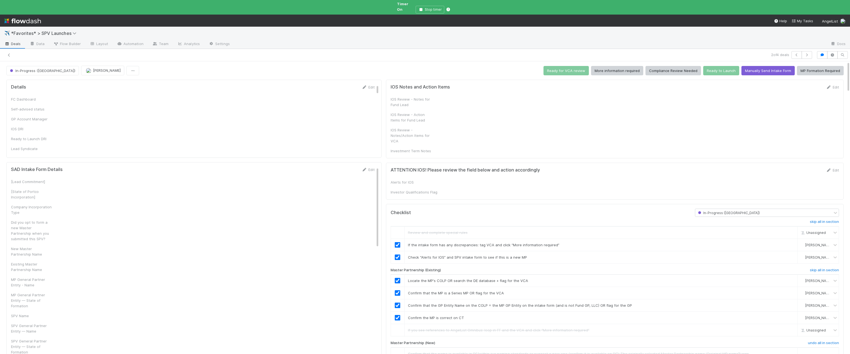
checkbox input "true"
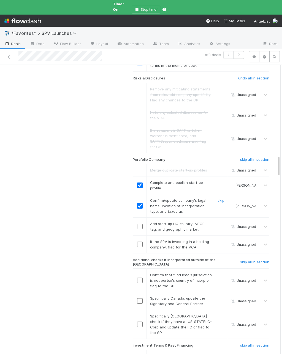
scroll to position [1219, 0]
click at [137, 224] on input "checkbox" at bounding box center [139, 226] width 5 height 5
click at [219, 240] on link "skip" at bounding box center [220, 242] width 7 height 4
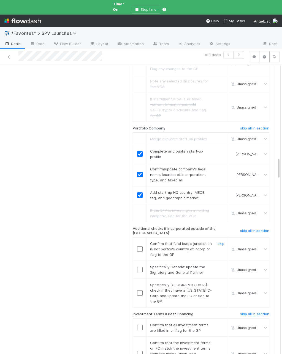
scroll to position [1255, 0]
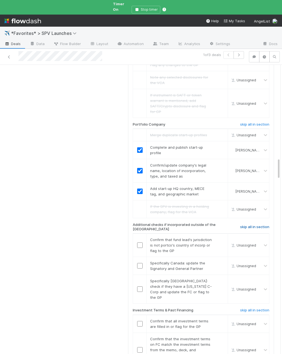
click at [244, 225] on h6 "skip all in section" at bounding box center [254, 227] width 29 height 4
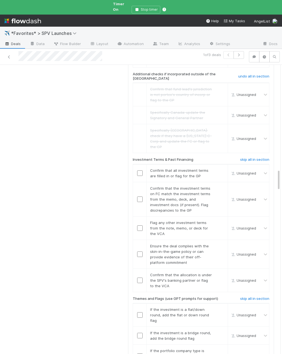
scroll to position [1406, 0]
click at [140, 170] on input "checkbox" at bounding box center [139, 172] width 5 height 5
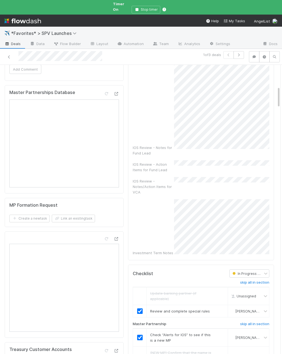
scroll to position [287, 0]
checkbox input "true"
click at [197, 180] on div "IOS Review - Notes for Fund Lead IOS Review - Action Items for Fund Lead IOS Re…" at bounding box center [201, 39] width 136 height 431
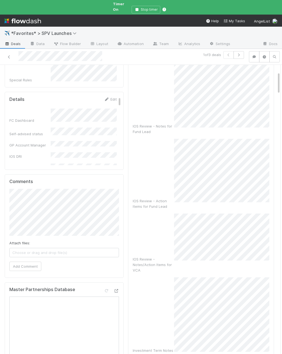
scroll to position [0, 0]
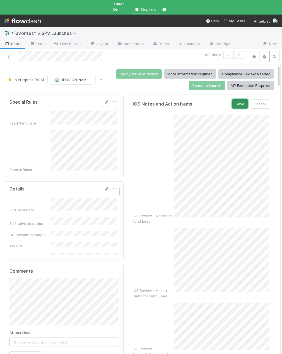
click at [247, 100] on button "Save" at bounding box center [240, 103] width 16 height 9
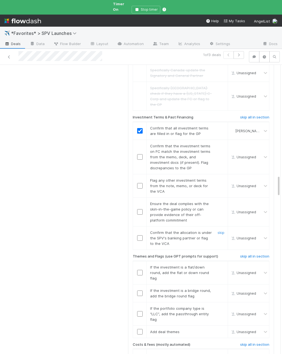
scroll to position [1459, 0]
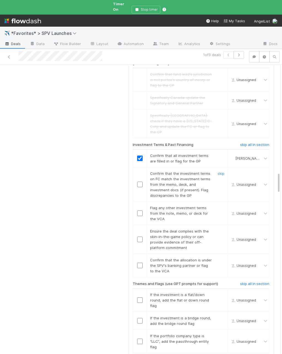
click at [160, 171] on div "Confirm that the investment terms on FC match the investment terms from the mem…" at bounding box center [179, 184] width 66 height 27
click at [139, 182] on input "checkbox" at bounding box center [139, 184] width 5 height 5
click at [221, 206] on link "skip" at bounding box center [220, 208] width 7 height 4
click at [140, 237] on input "checkbox" at bounding box center [139, 239] width 5 height 5
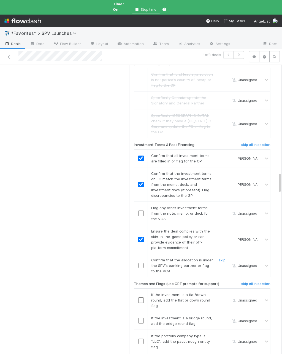
click at [139, 263] on input "checkbox" at bounding box center [140, 265] width 5 height 5
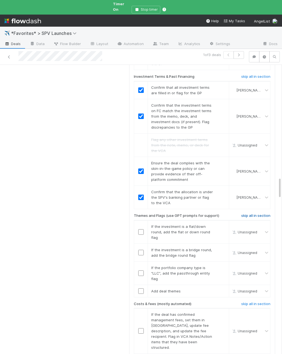
scroll to position [1528, 0]
drag, startPoint x: 221, startPoint y: 180, endPoint x: 224, endPoint y: 191, distance: 10.7
click at [221, 224] on link "skip" at bounding box center [221, 226] width 7 height 4
drag, startPoint x: 221, startPoint y: 204, endPoint x: 222, endPoint y: 221, distance: 16.9
click at [221, 247] on link "skip" at bounding box center [221, 249] width 7 height 4
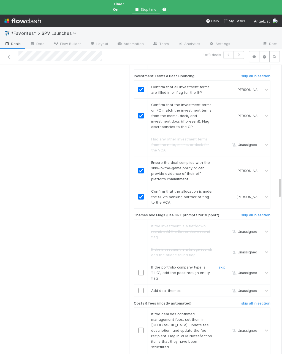
drag, startPoint x: 221, startPoint y: 223, endPoint x: 168, endPoint y: 245, distance: 58.0
click at [221, 265] on link "skip" at bounding box center [221, 267] width 7 height 4
click at [138, 288] on input "checkbox" at bounding box center [140, 290] width 5 height 5
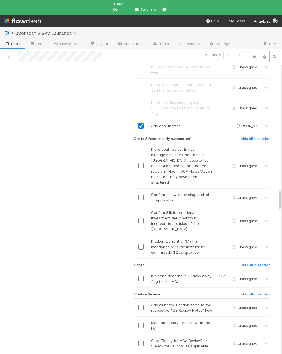
scroll to position [1696, 0]
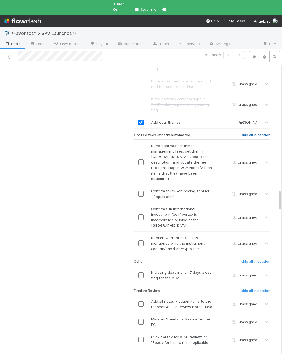
click at [244, 133] on h6 "skip all in section" at bounding box center [255, 135] width 29 height 4
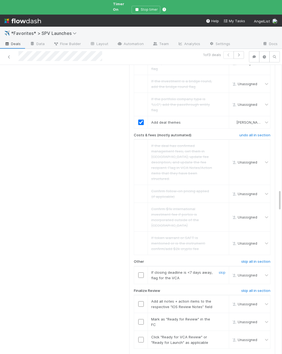
click at [137, 273] on div at bounding box center [140, 275] width 13 height 5
click at [139, 273] on input "checkbox" at bounding box center [140, 275] width 5 height 5
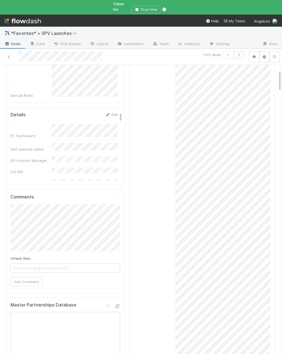
scroll to position [68, 0]
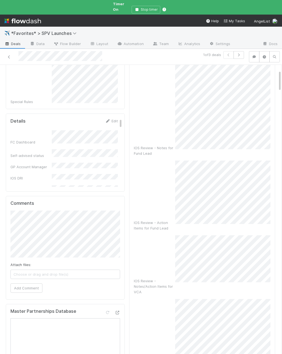
checkbox input "true"
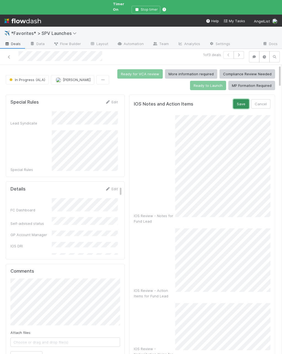
drag, startPoint x: 242, startPoint y: 96, endPoint x: 231, endPoint y: 108, distance: 16.0
click at [242, 99] on button "Save" at bounding box center [241, 103] width 16 height 9
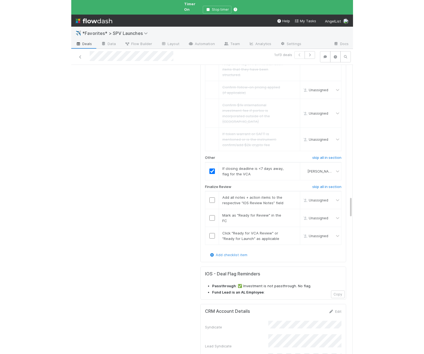
scroll to position [1800, 0]
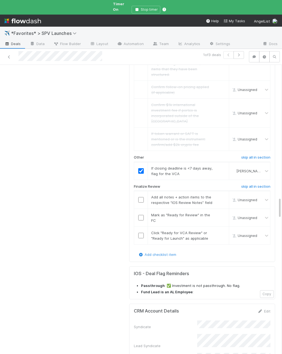
click at [143, 197] on div at bounding box center [140, 199] width 13 height 5
click at [141, 197] on input "checkbox" at bounding box center [140, 199] width 5 height 5
checkbox input "true"
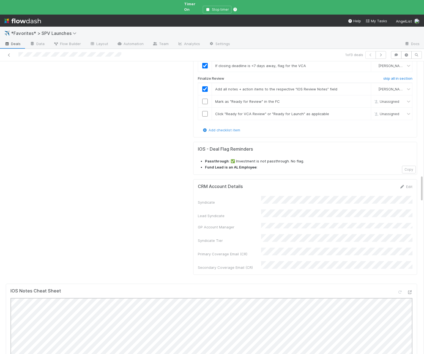
scroll to position [1230, 0]
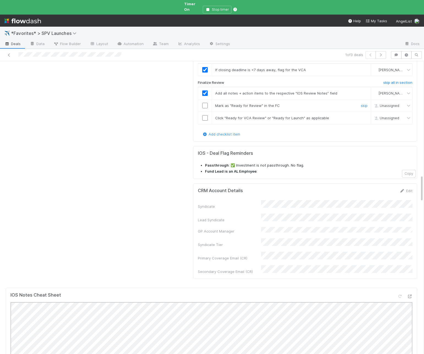
drag, startPoint x: 207, startPoint y: 72, endPoint x: 206, endPoint y: 83, distance: 10.5
click at [207, 103] on input "checkbox" at bounding box center [204, 105] width 5 height 5
click at [206, 115] on input "checkbox" at bounding box center [204, 117] width 5 height 5
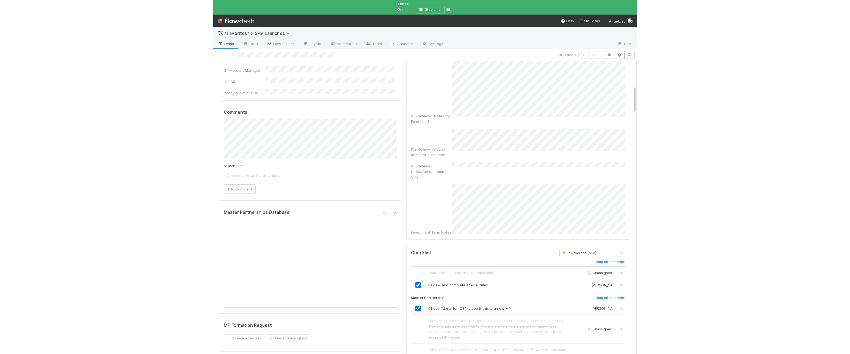
scroll to position [0, 0]
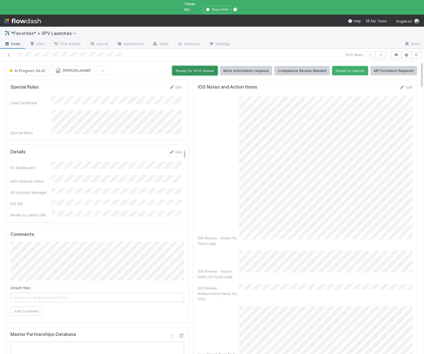
click at [207, 67] on button "Ready for VCA review" at bounding box center [194, 70] width 45 height 9
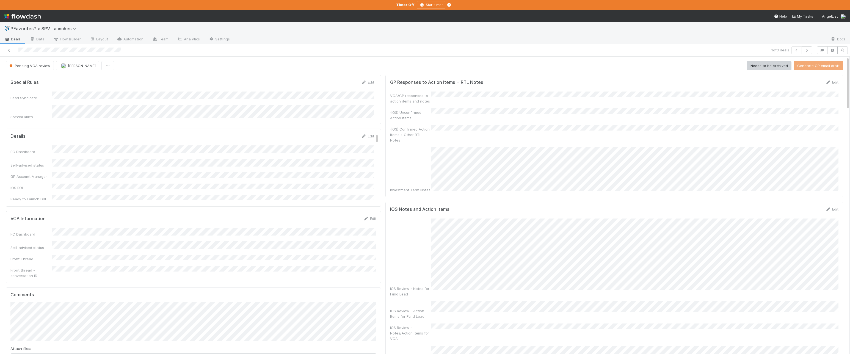
click at [18, 40] on span "Deals" at bounding box center [12, 38] width 16 height 5
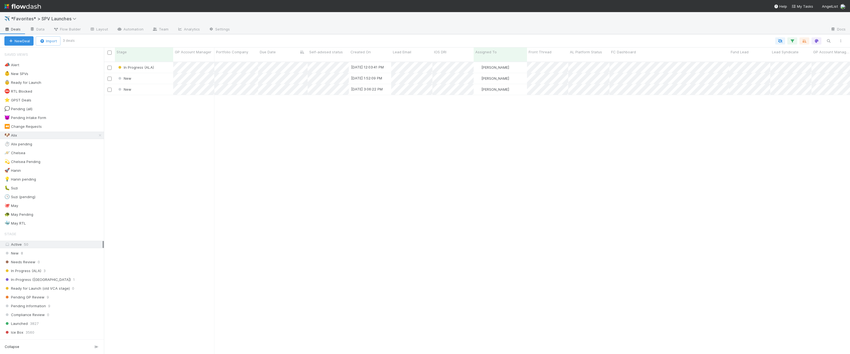
scroll to position [297, 746]
